Goal: Navigation & Orientation: Find specific page/section

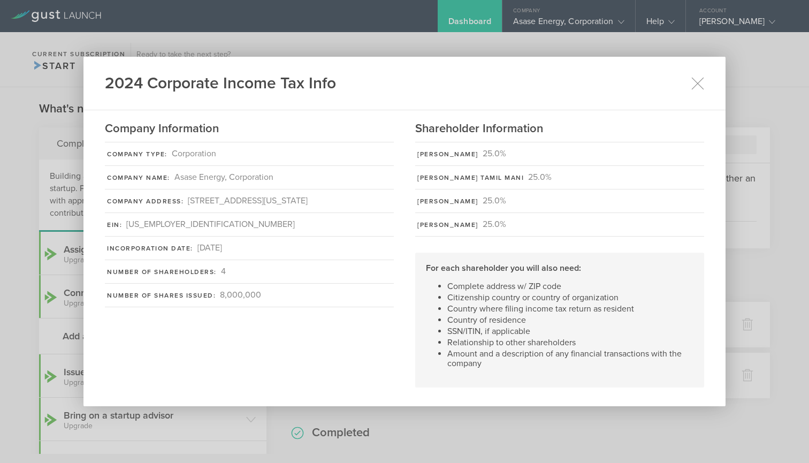
click at [5, 129] on div "2024 Corporate Income Tax Info Company Information Company Type: Corporation Co…" at bounding box center [404, 231] width 809 height 463
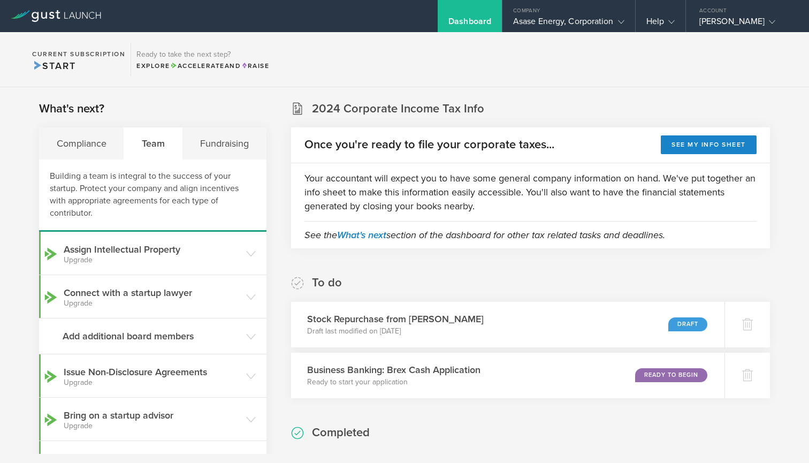
click at [149, 143] on div "Team" at bounding box center [153, 143] width 58 height 32
click at [624, 20] on polyline at bounding box center [621, 21] width 6 height 3
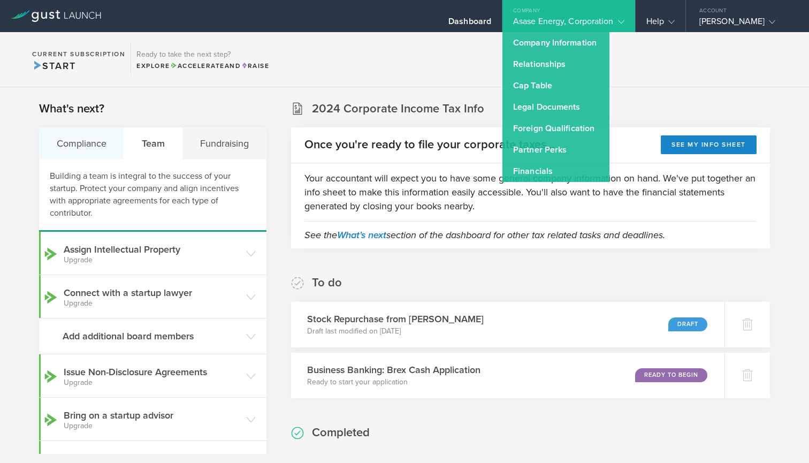
click at [73, 151] on div "Compliance" at bounding box center [81, 143] width 85 height 32
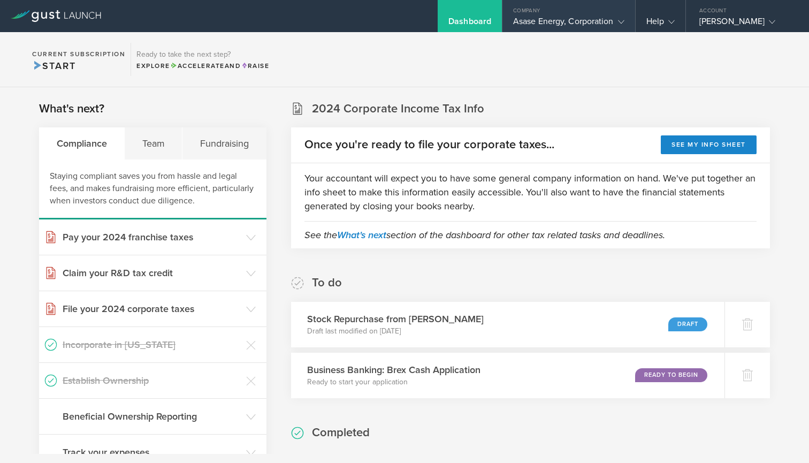
click at [553, 26] on div "Asase Energy, Corporation" at bounding box center [568, 24] width 111 height 16
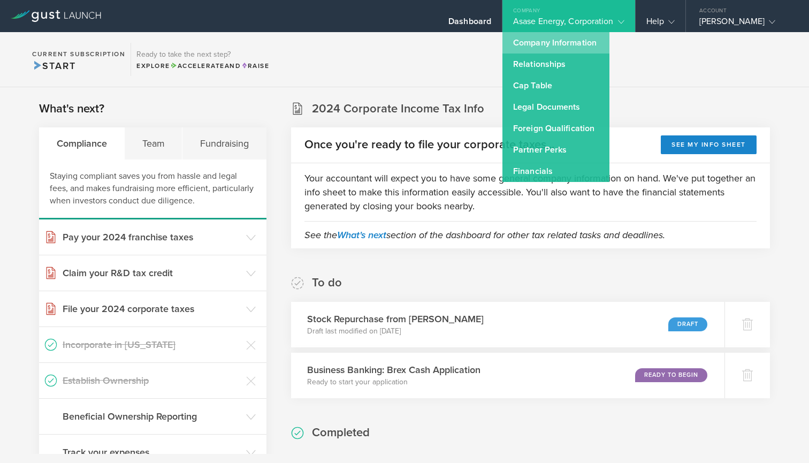
click at [547, 41] on link "Company Information" at bounding box center [555, 42] width 107 height 21
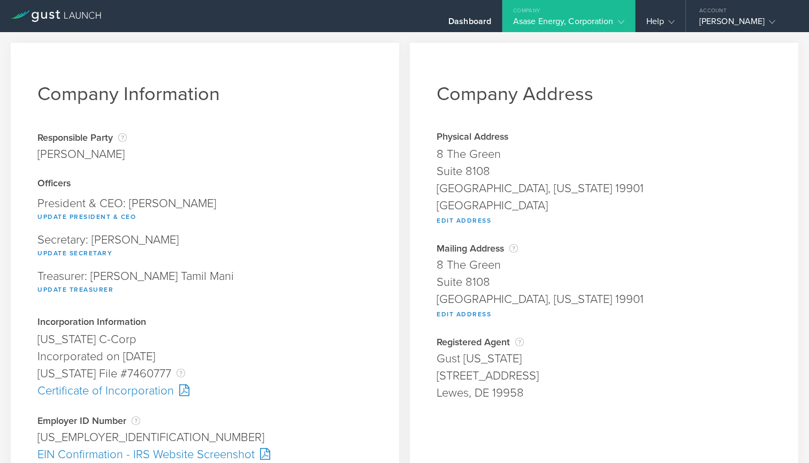
click at [619, 22] on icon at bounding box center [621, 22] width 6 height 6
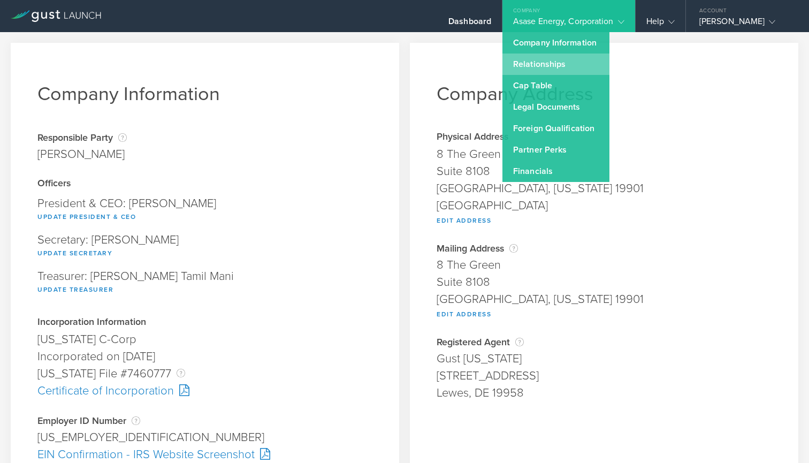
click at [531, 67] on link "Relationships" at bounding box center [555, 64] width 107 height 21
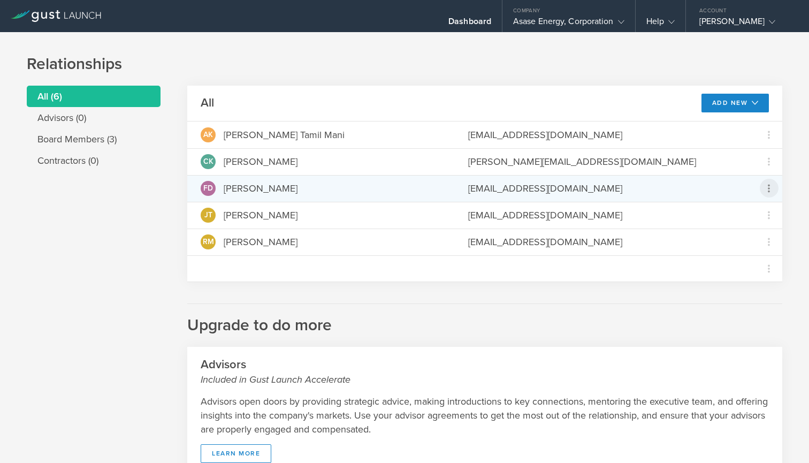
click at [770, 190] on icon at bounding box center [769, 188] width 13 height 13
click at [489, 343] on md-backdrop at bounding box center [404, 231] width 809 height 463
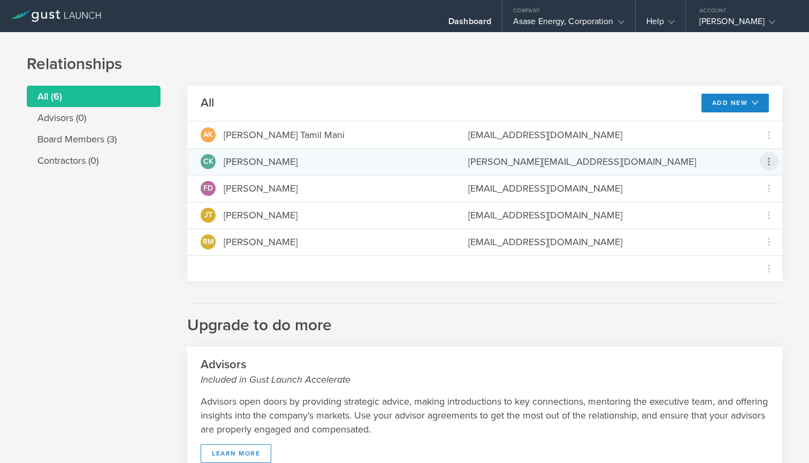
click at [767, 164] on icon at bounding box center [769, 161] width 13 height 13
click at [530, 48] on md-backdrop at bounding box center [404, 231] width 809 height 463
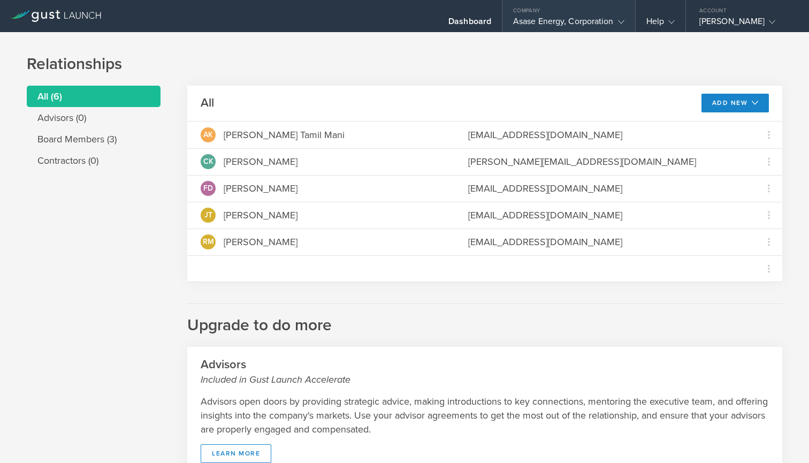
click at [623, 22] on icon at bounding box center [621, 22] width 6 height 6
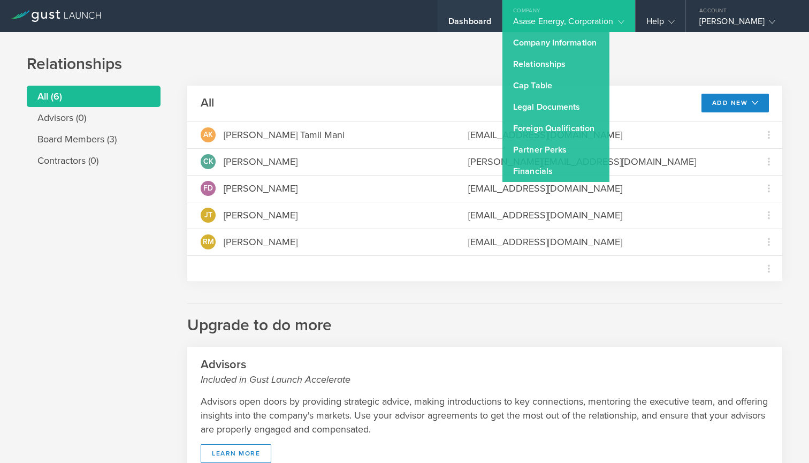
click at [462, 21] on div "Dashboard" at bounding box center [469, 24] width 43 height 16
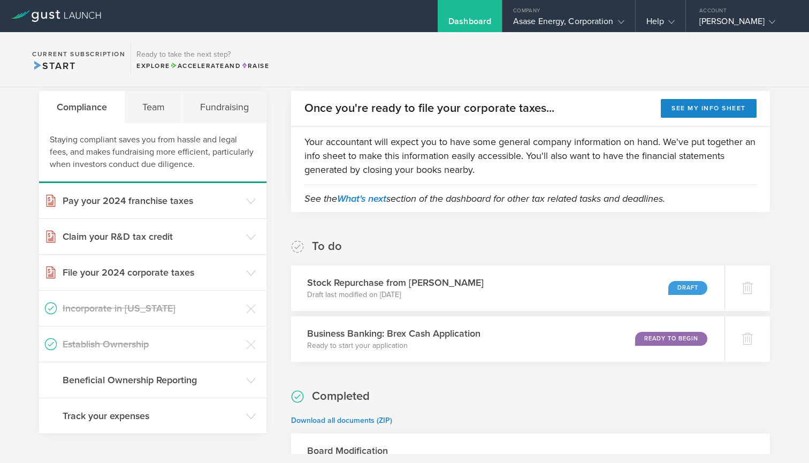
scroll to position [43, 0]
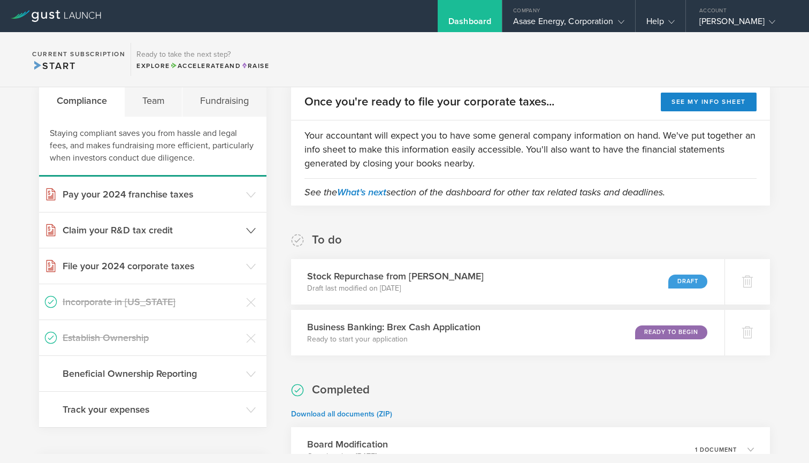
click at [251, 230] on icon at bounding box center [251, 231] width 10 height 10
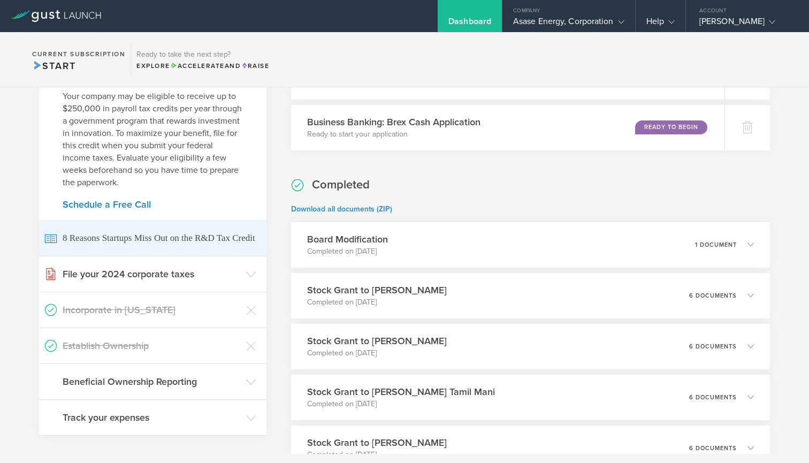
scroll to position [257, 0]
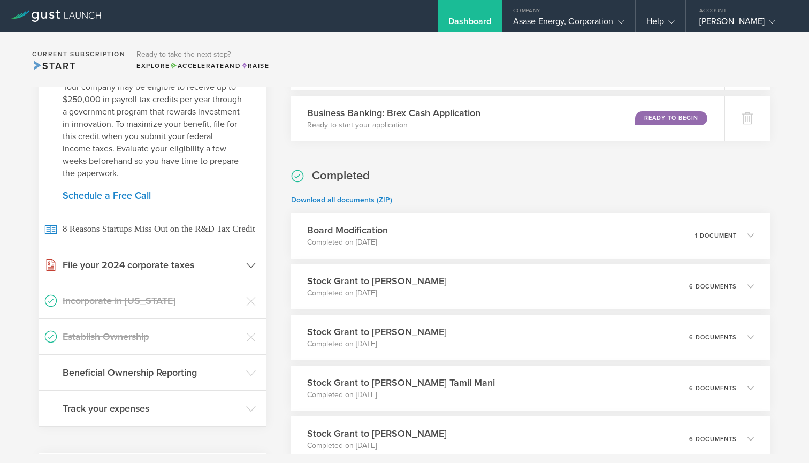
click at [252, 265] on icon at bounding box center [251, 266] width 10 height 10
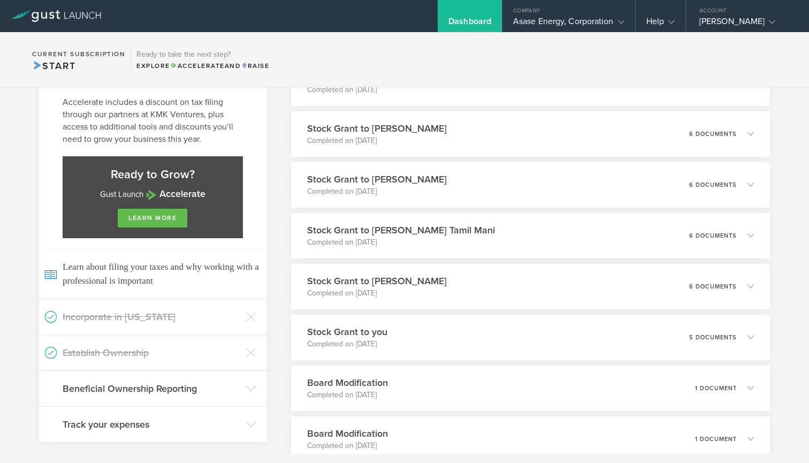
scroll to position [397, 0]
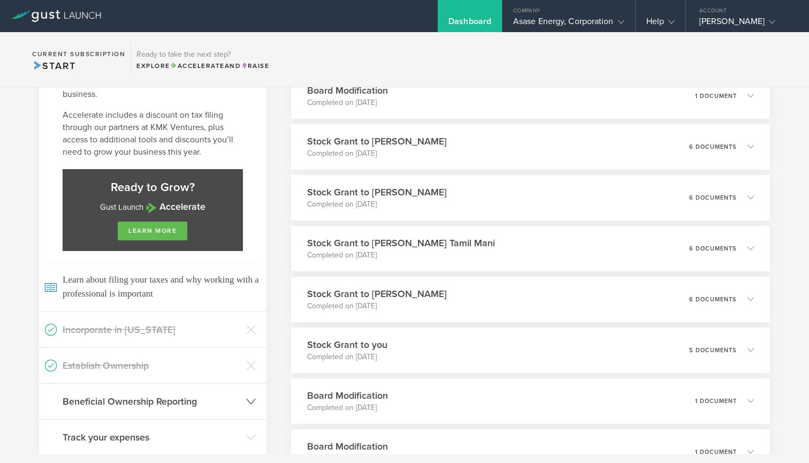
click at [252, 400] on icon at bounding box center [251, 402] width 10 height 10
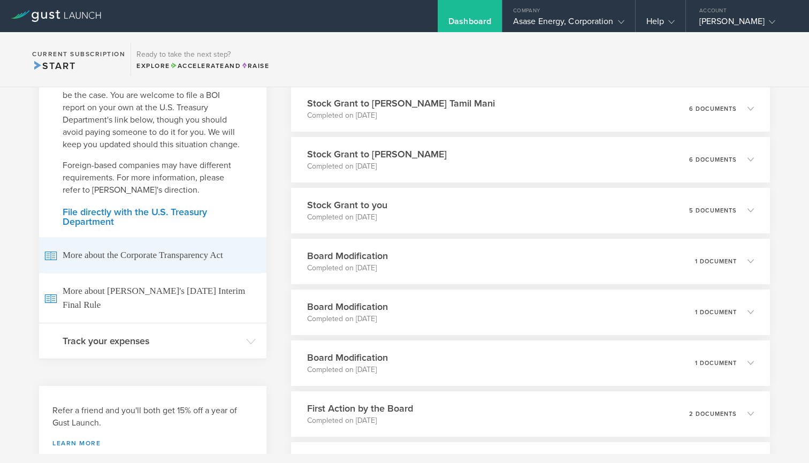
scroll to position [534, 0]
